Goal: Transaction & Acquisition: Purchase product/service

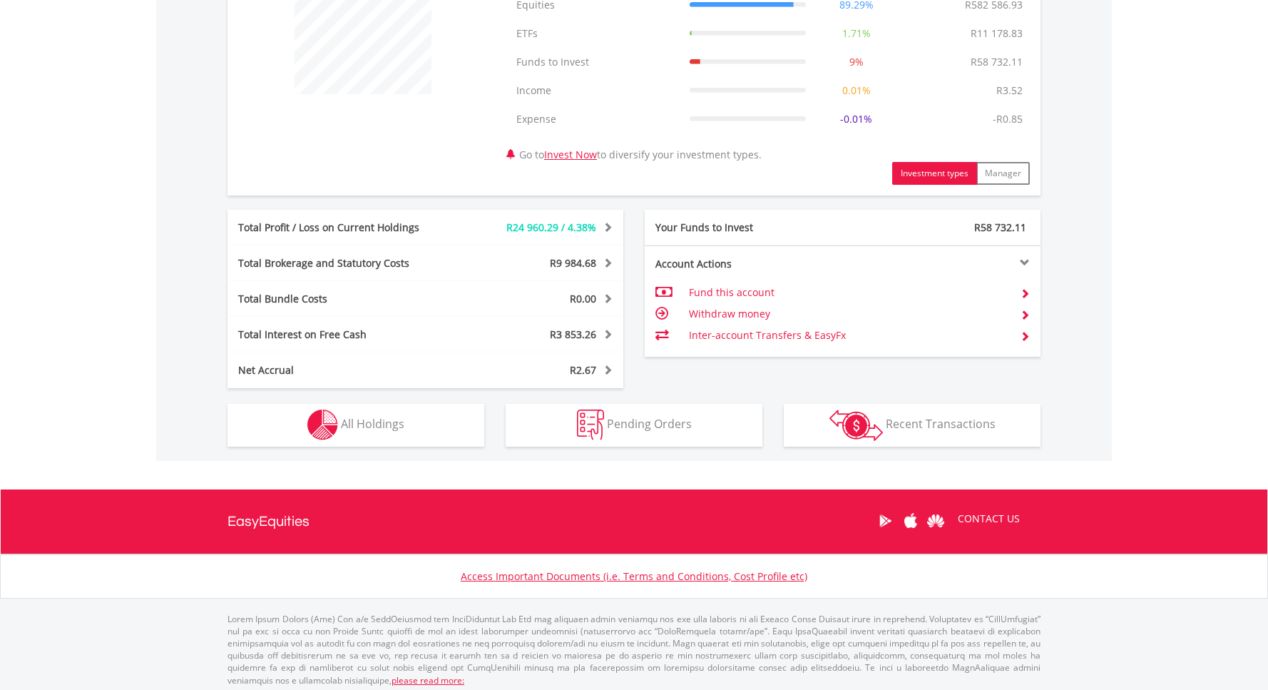
scroll to position [602, 0]
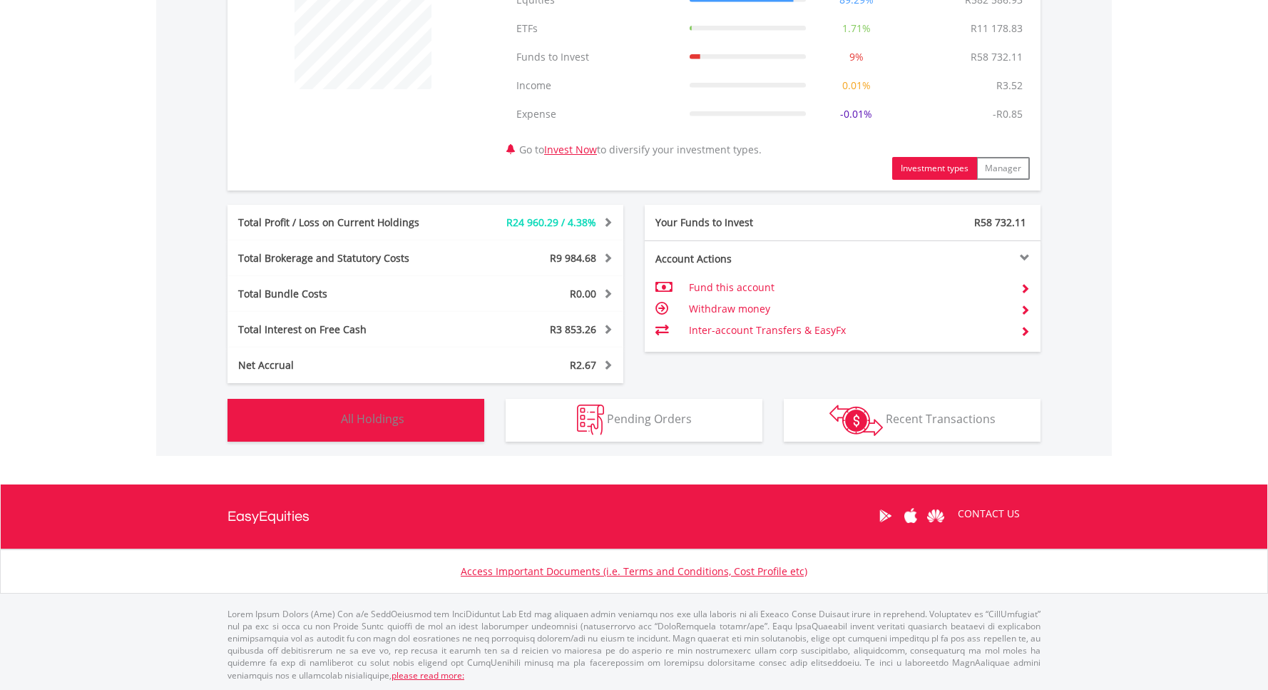
click at [282, 410] on button "Holdings All Holdings" at bounding box center [356, 420] width 257 height 43
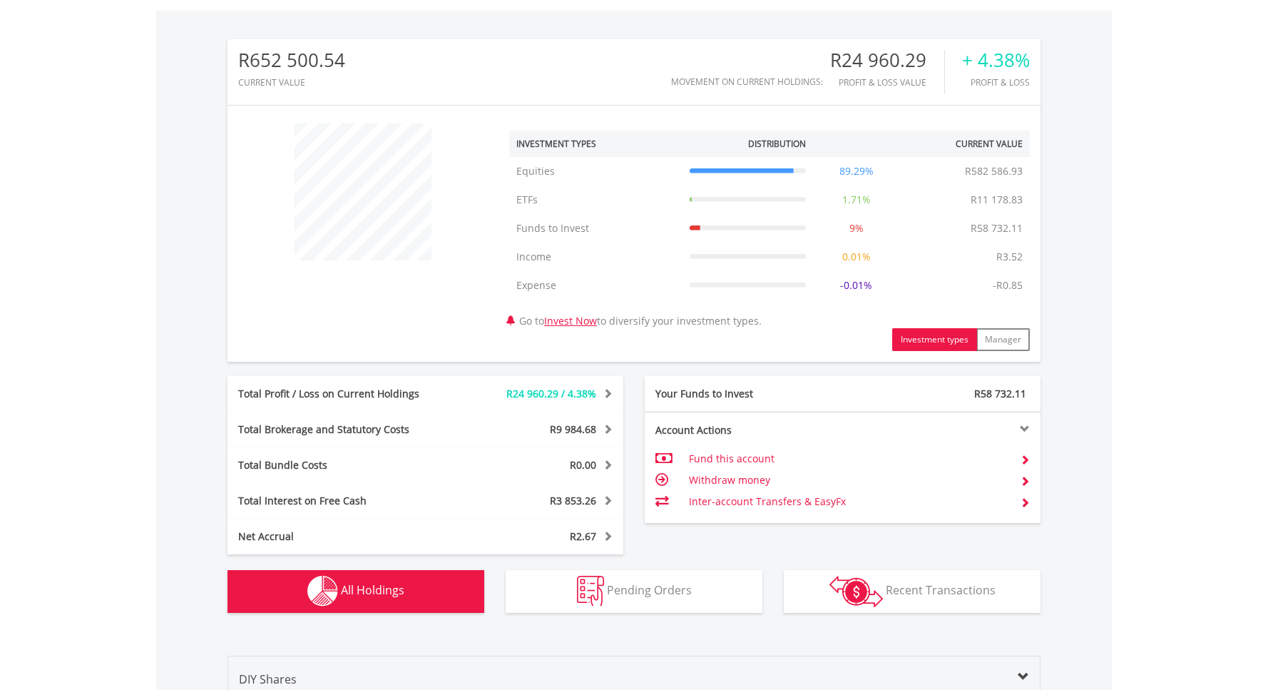
scroll to position [0, 0]
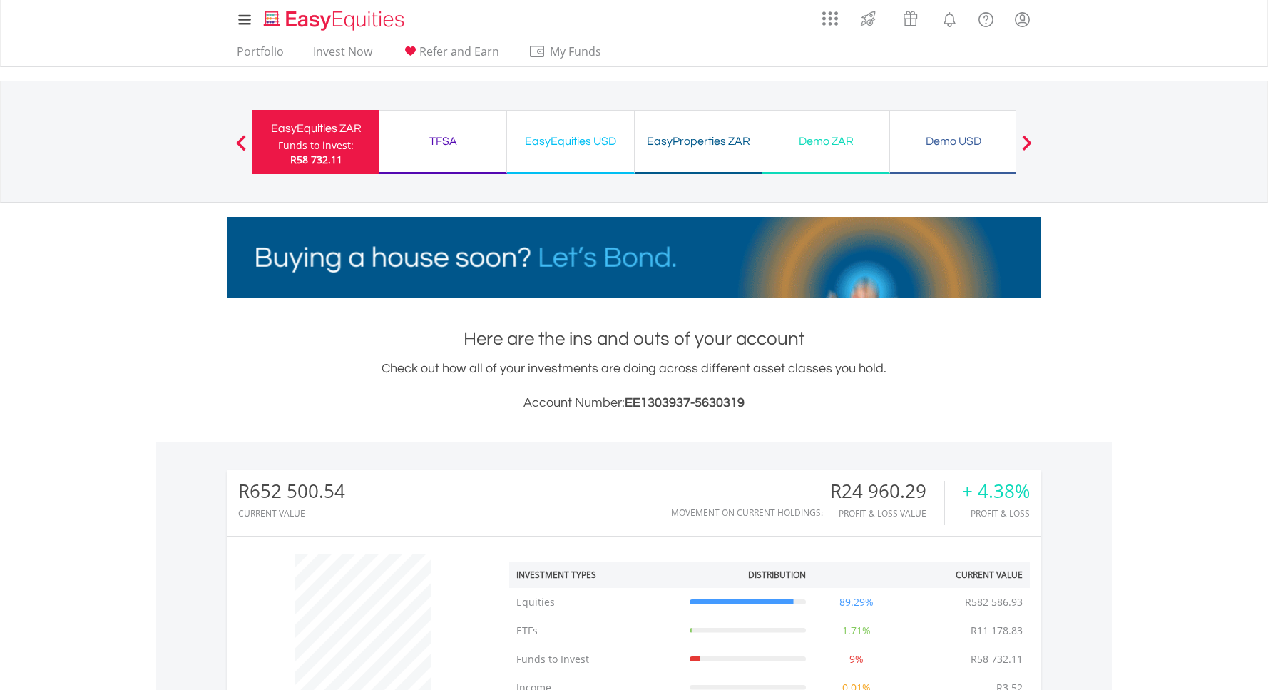
click at [470, 153] on div "TFSA Funds to invest: R58 732.11" at bounding box center [444, 142] width 128 height 64
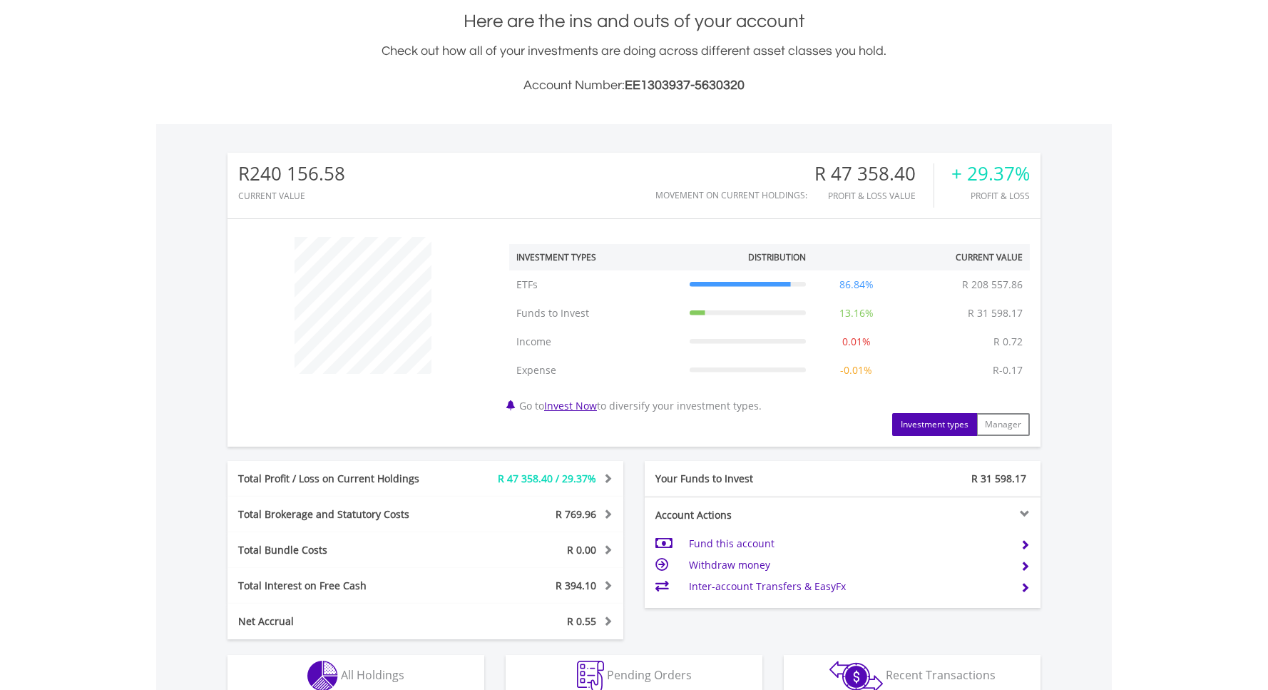
scroll to position [574, 0]
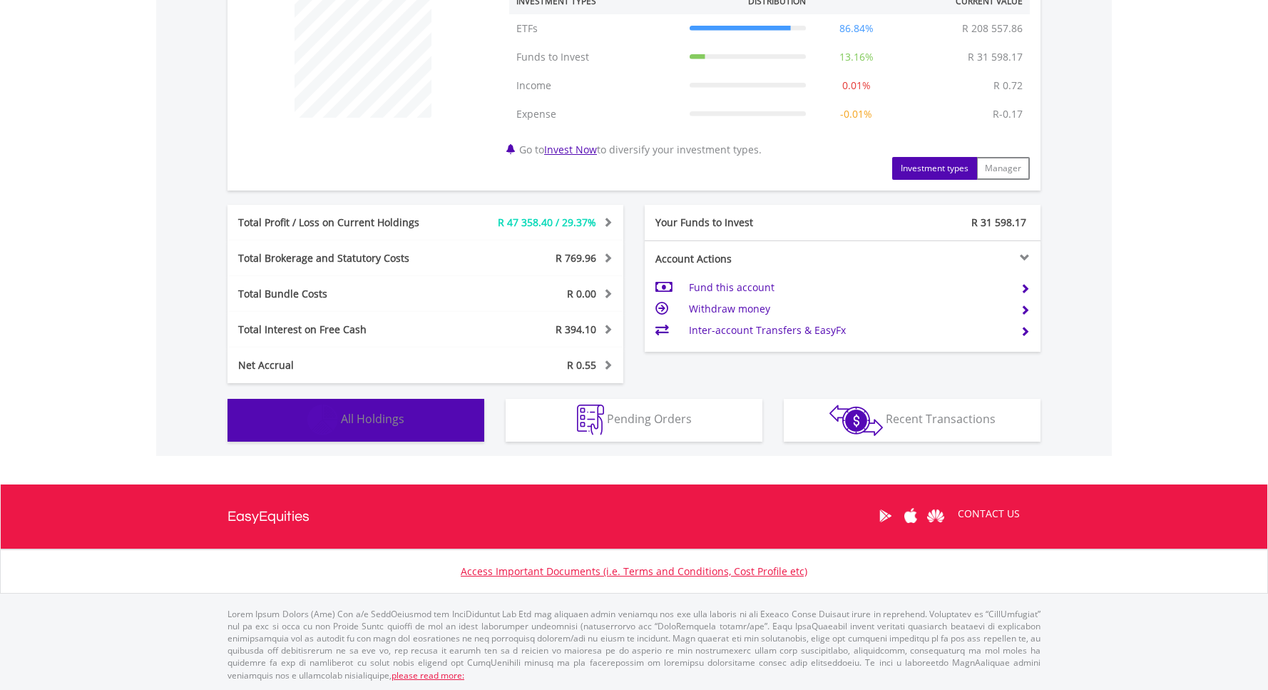
click at [392, 412] on span "All Holdings" at bounding box center [372, 419] width 63 height 16
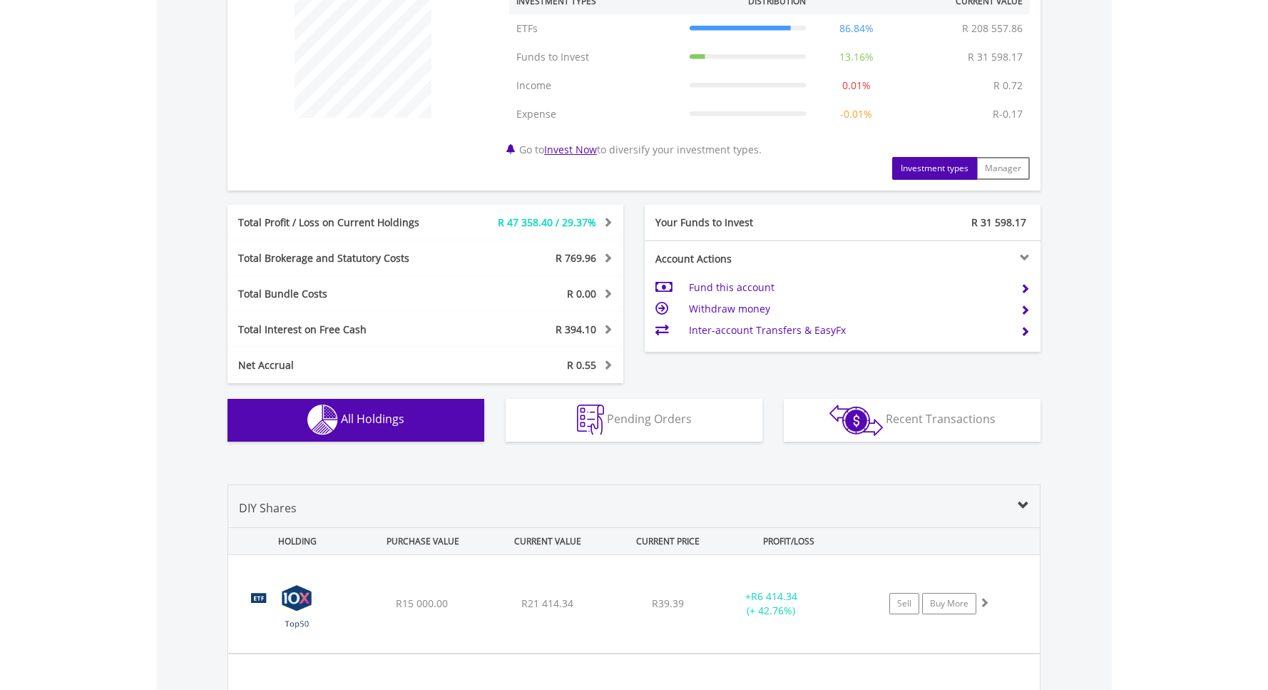
scroll to position [1057, 0]
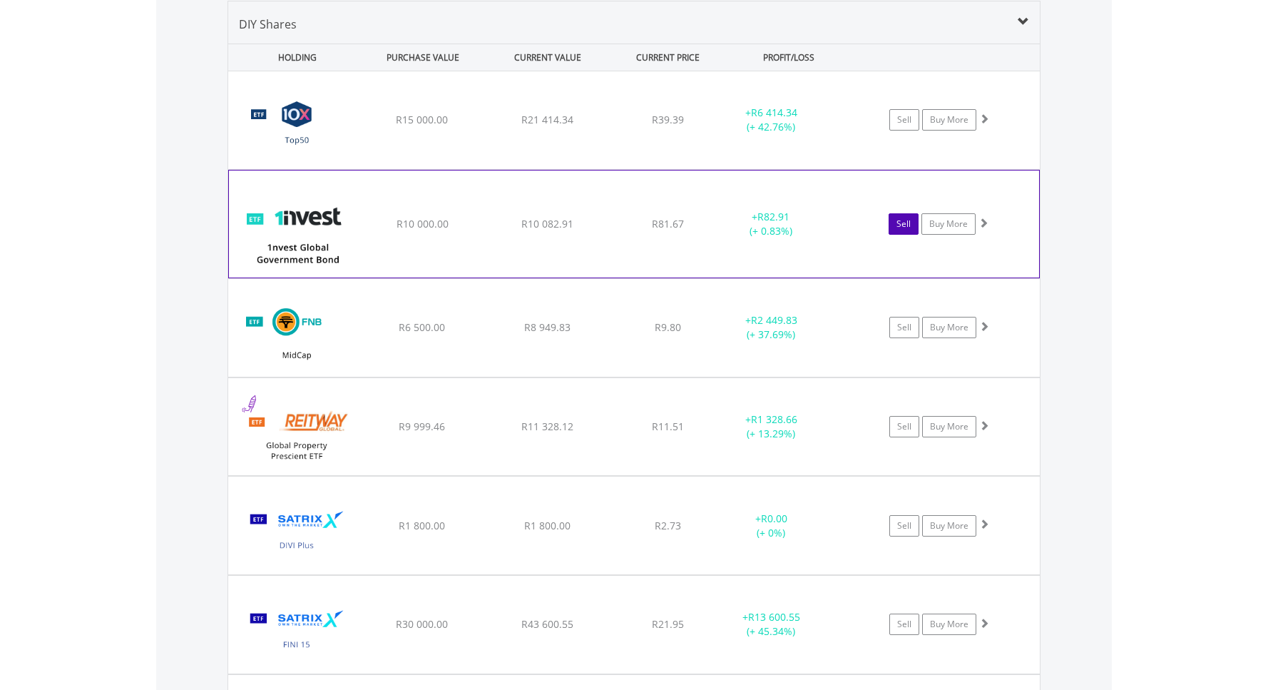
click at [896, 218] on link "Sell" at bounding box center [904, 223] width 30 height 21
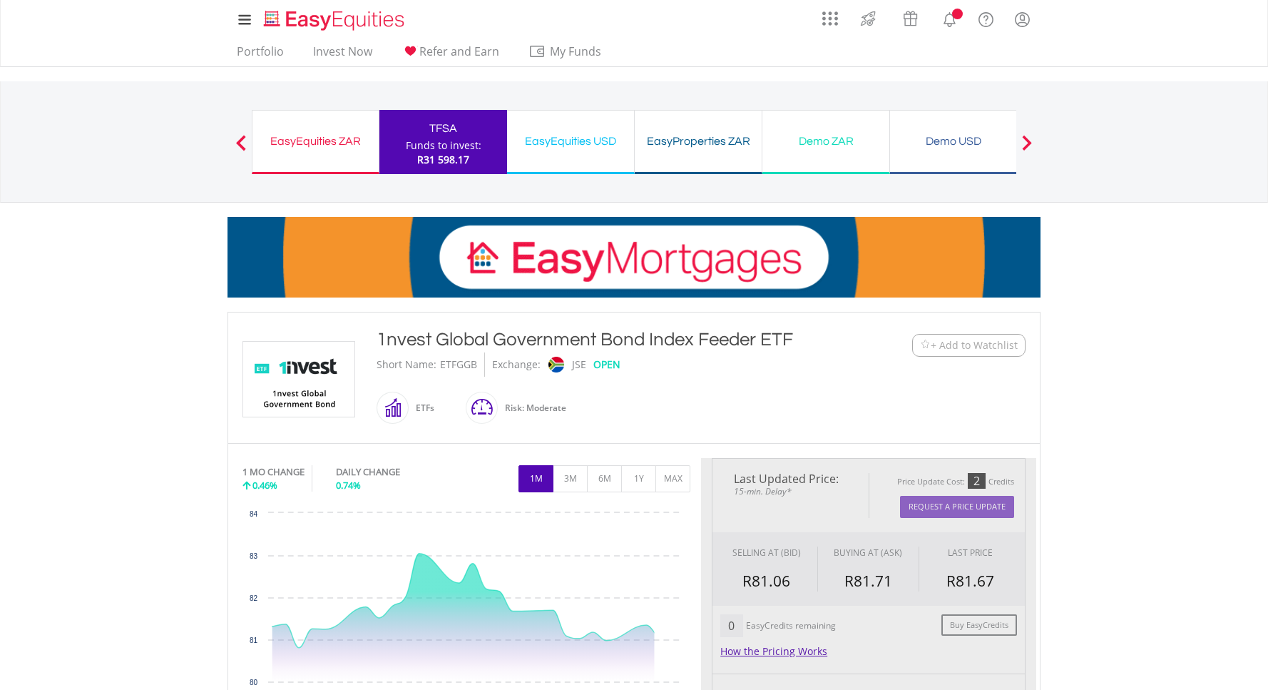
scroll to position [698, 0]
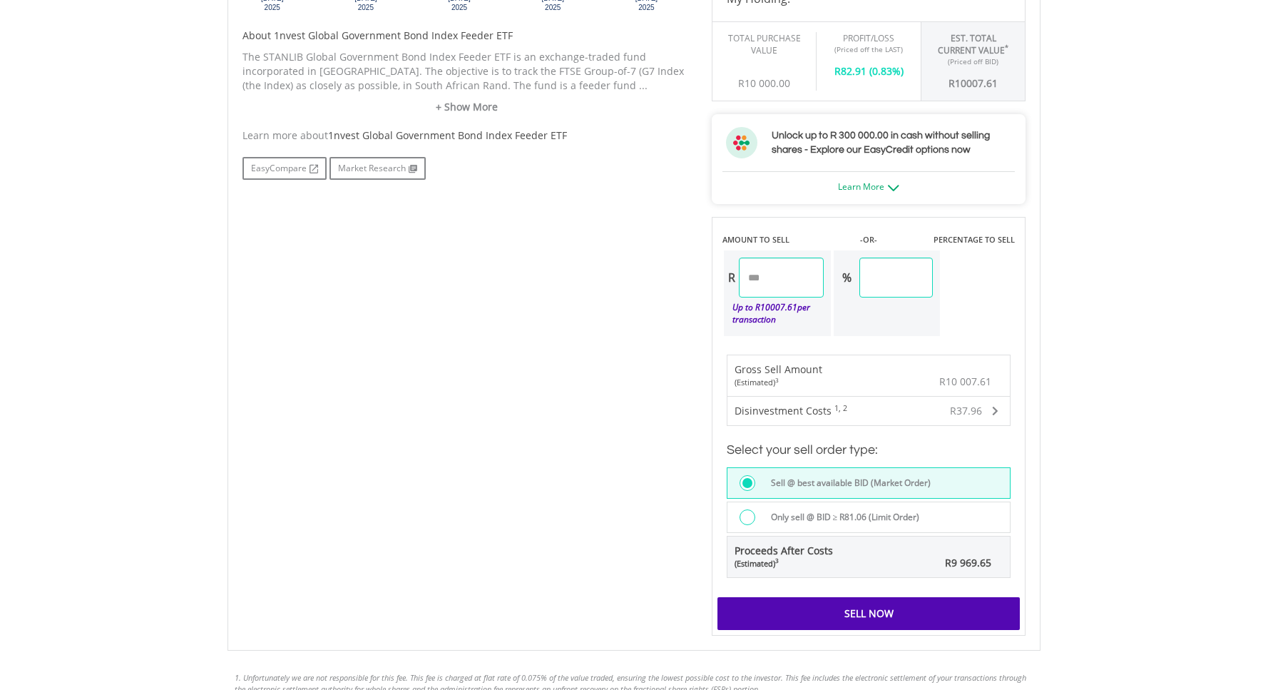
click at [864, 519] on label "Only sell @ BID ≥ R81.06 (Limit Order)" at bounding box center [842, 517] width 158 height 16
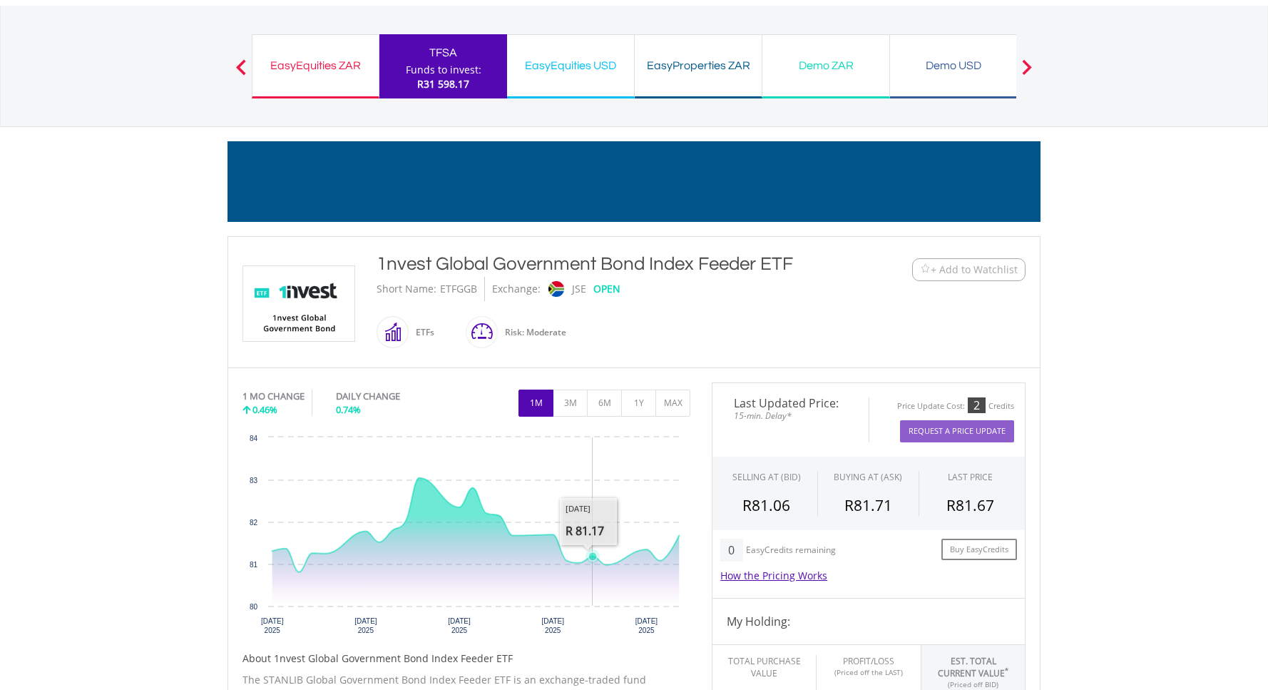
scroll to position [0, 0]
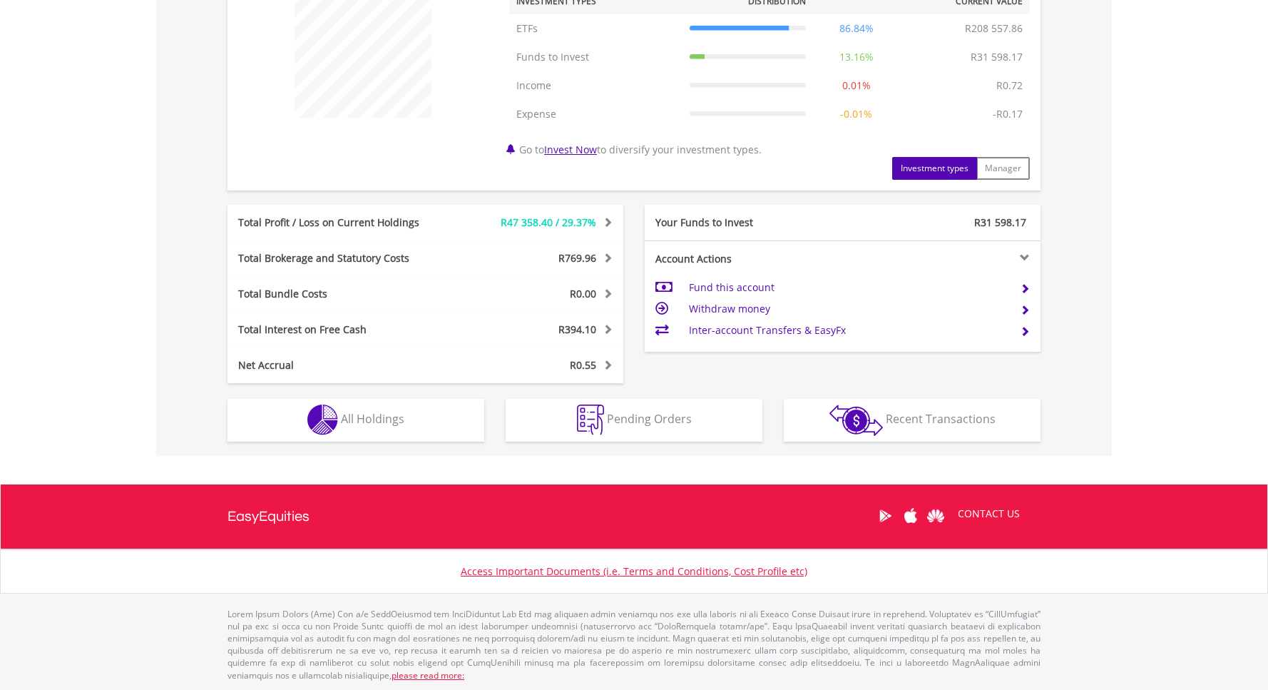
scroll to position [137, 271]
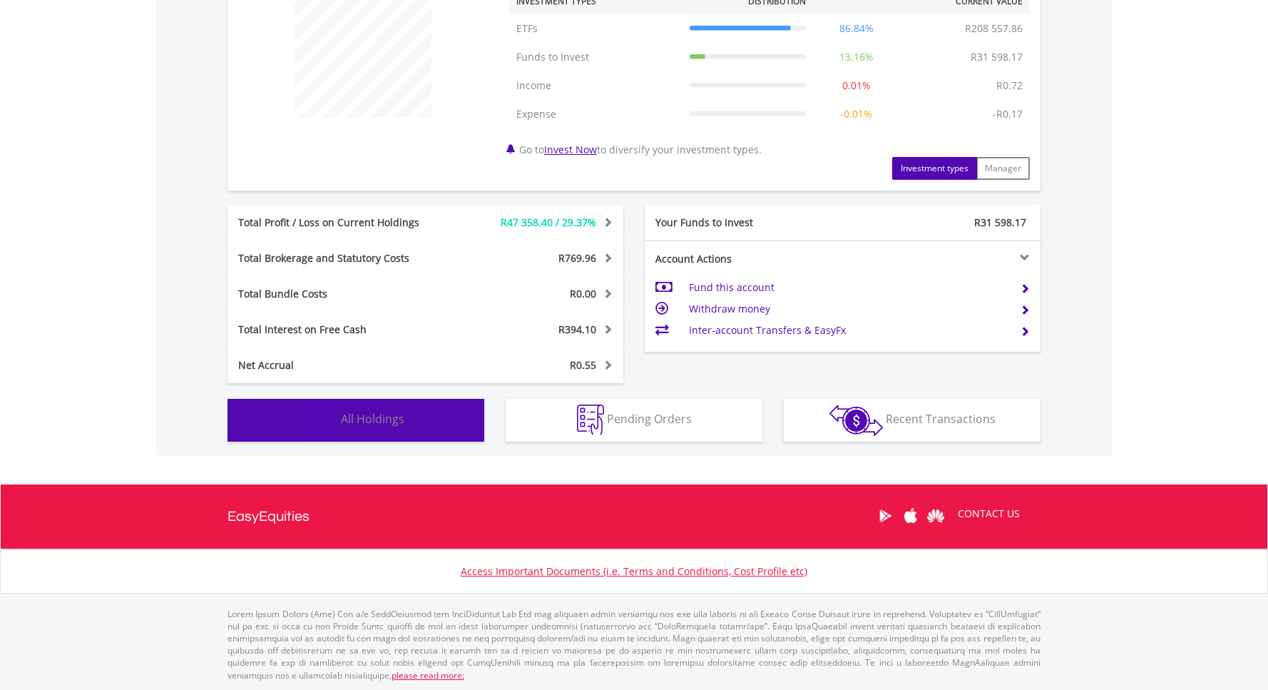
click at [377, 412] on span "All Holdings" at bounding box center [372, 419] width 63 height 16
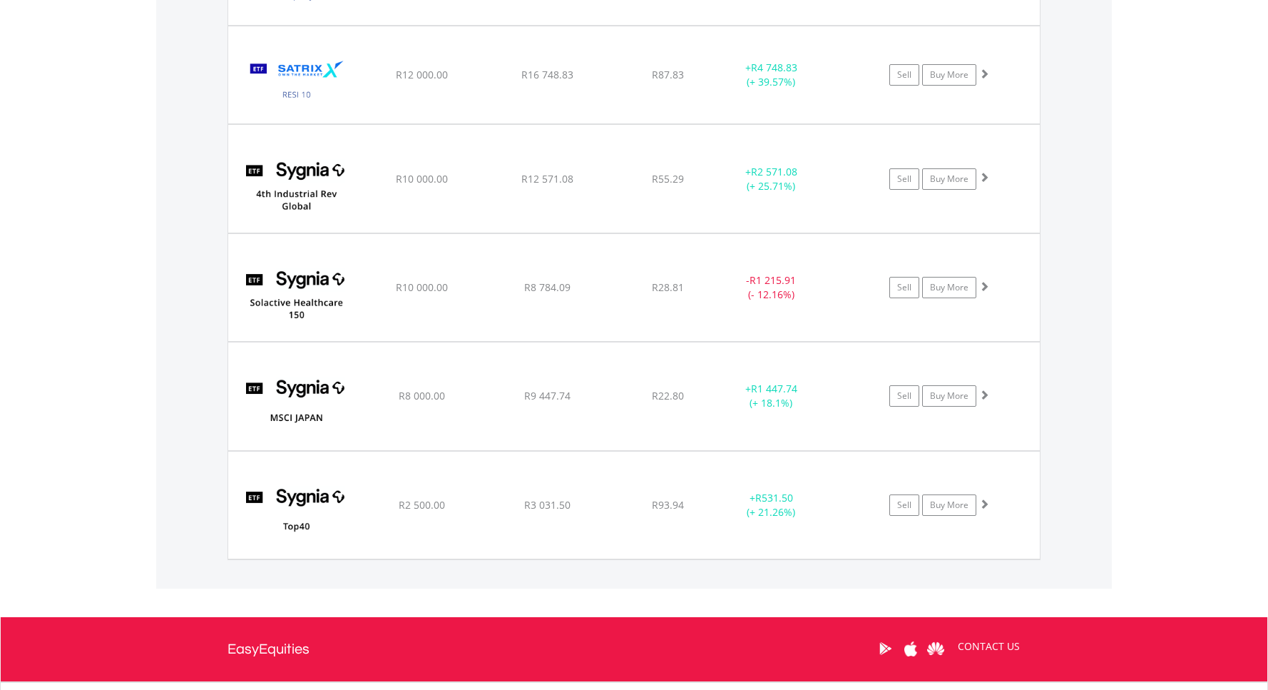
scroll to position [2221, 0]
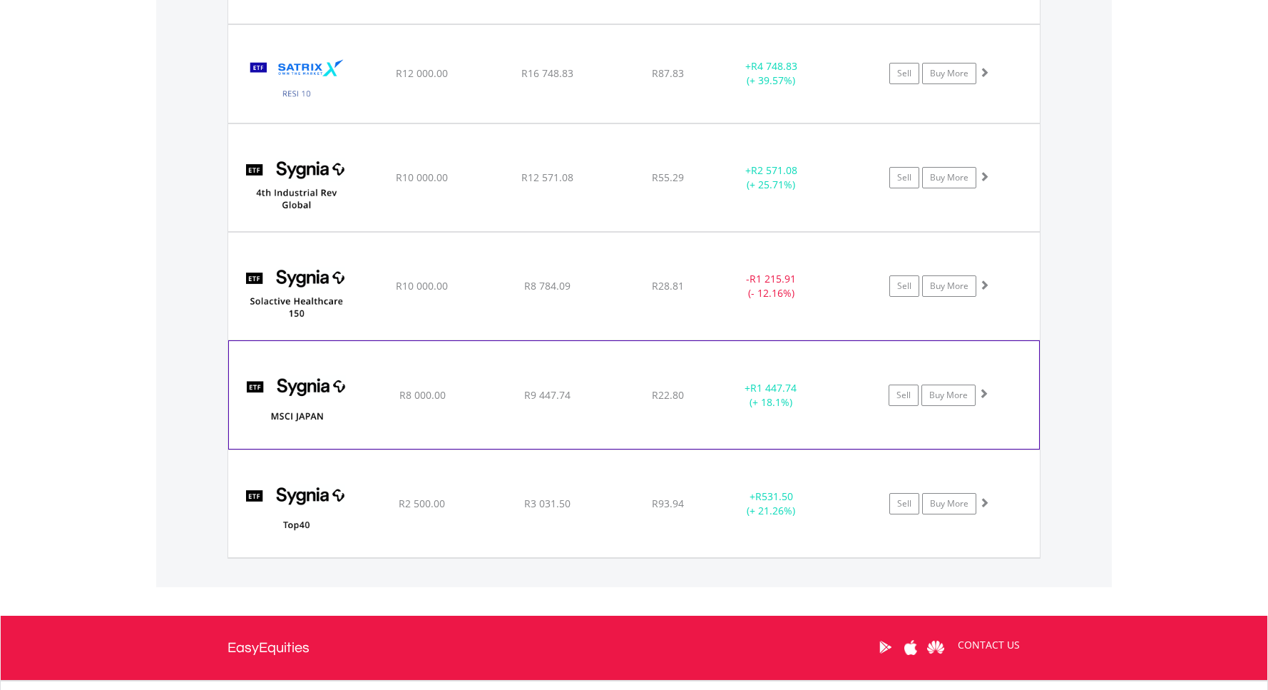
click at [305, 404] on img at bounding box center [297, 402] width 123 height 86
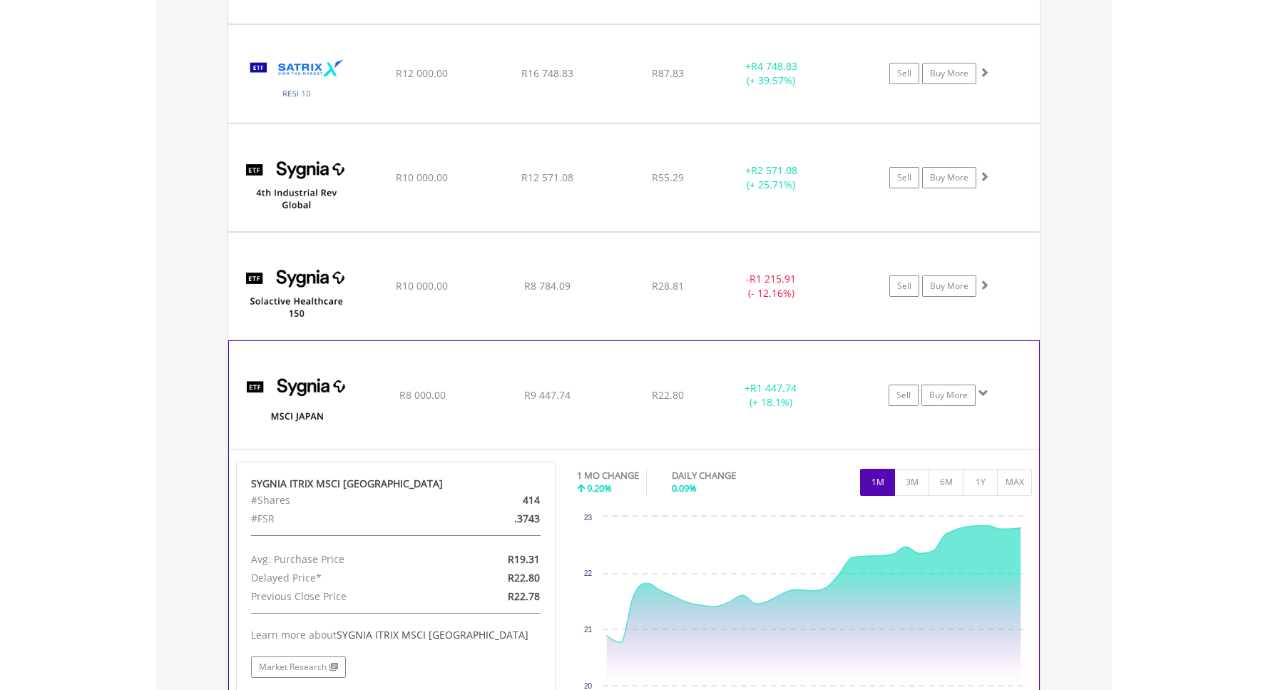
click at [305, 404] on img at bounding box center [297, 402] width 123 height 86
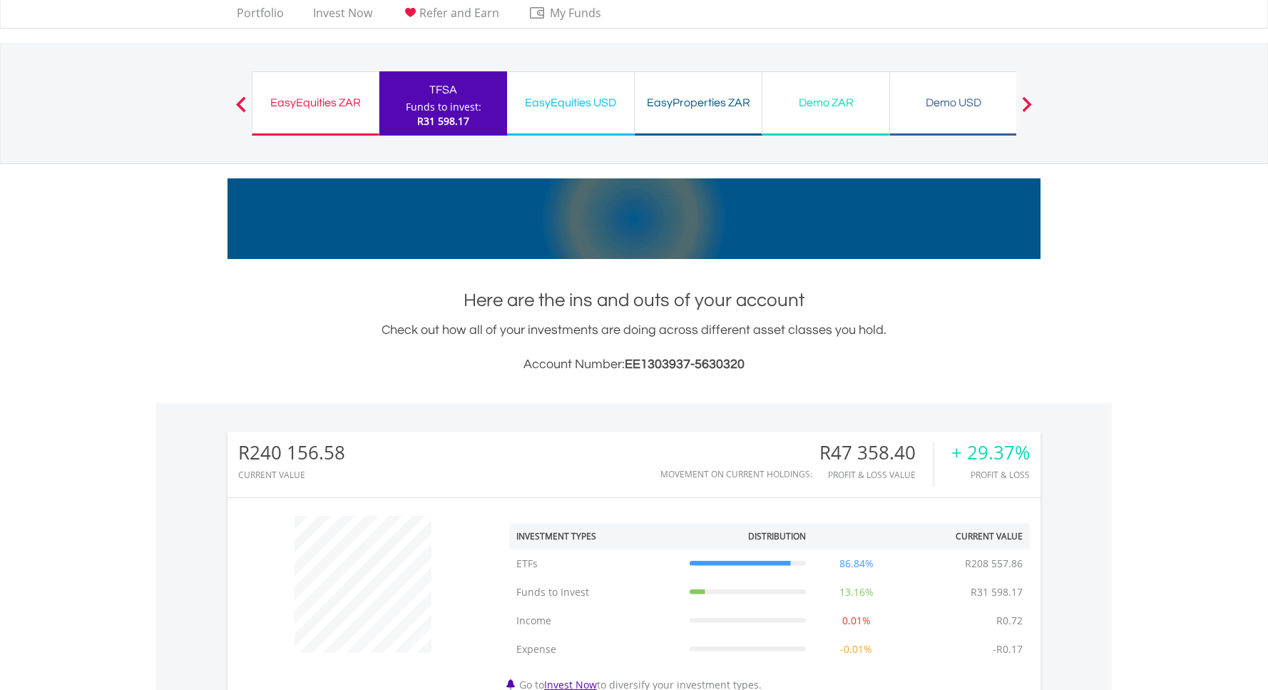
scroll to position [0, 0]
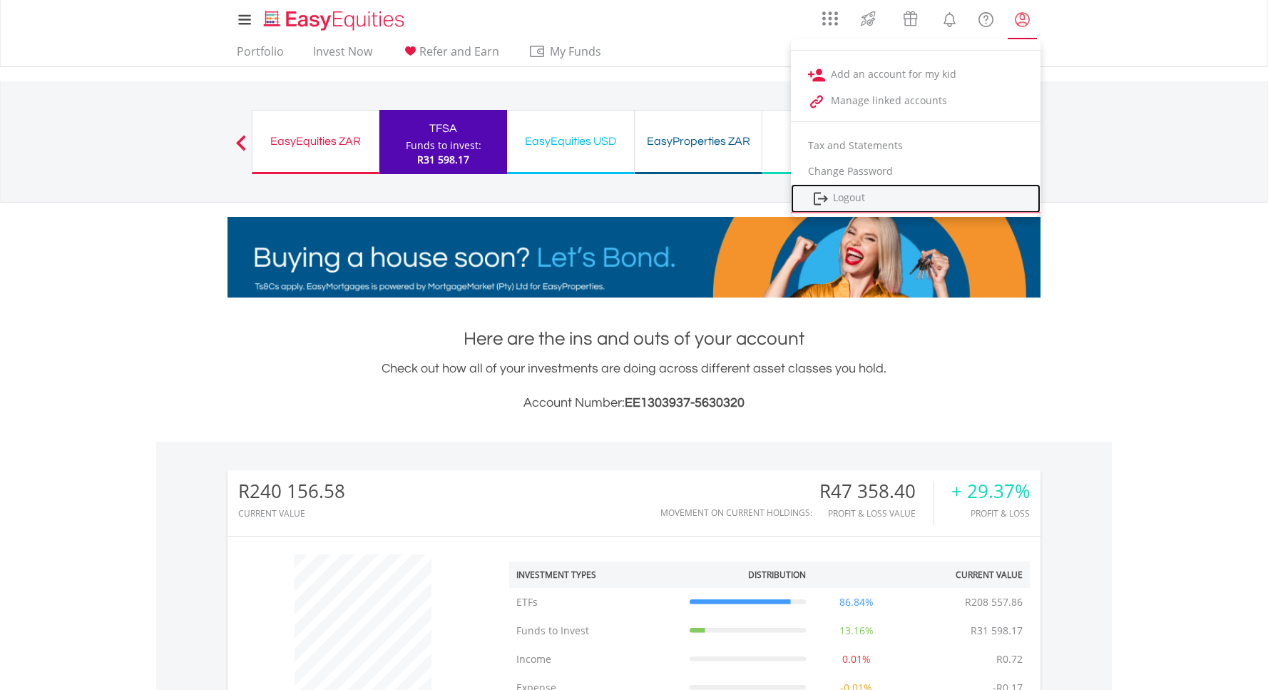
click at [848, 207] on link "Logout" at bounding box center [916, 198] width 250 height 29
